Goal: Obtain resource: Obtain resource

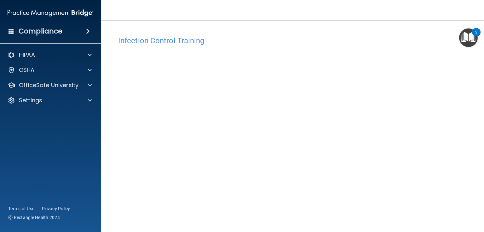
scroll to position [38, 0]
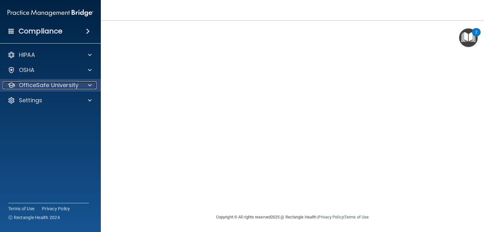
click at [69, 86] on p "OfficeSafe University" at bounding box center [49, 85] width 60 height 8
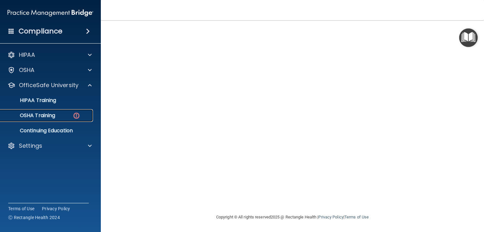
click at [61, 111] on link "OSHA Training" at bounding box center [43, 115] width 99 height 13
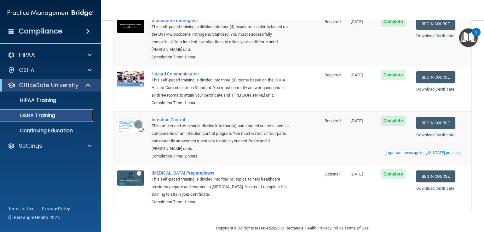
scroll to position [70, 0]
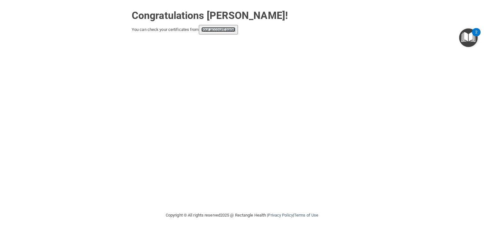
click at [220, 29] on link "your account page!" at bounding box center [218, 29] width 34 height 5
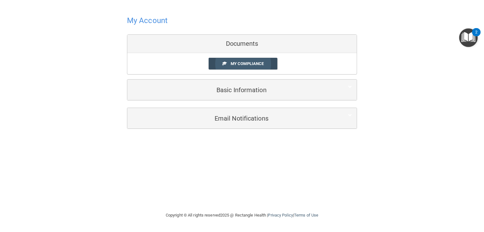
click at [259, 63] on span "My Compliance" at bounding box center [247, 63] width 33 height 5
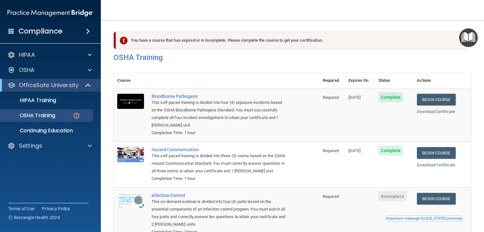
scroll to position [63, 0]
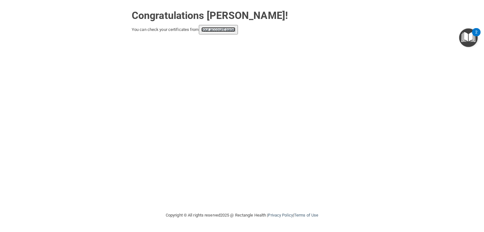
click at [212, 29] on link "your account page!" at bounding box center [218, 29] width 34 height 5
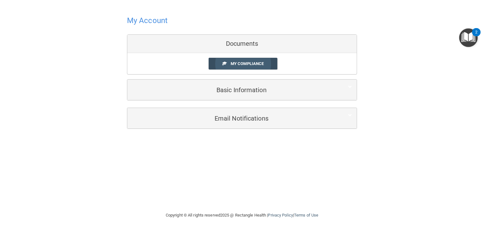
click at [237, 60] on link "My Compliance" at bounding box center [243, 64] width 69 height 12
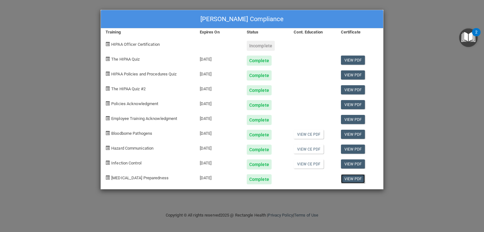
click at [355, 180] on link "View PDF" at bounding box center [353, 178] width 24 height 9
click at [353, 166] on link "View PDF" at bounding box center [353, 163] width 24 height 9
